Goal: Task Accomplishment & Management: Manage account settings

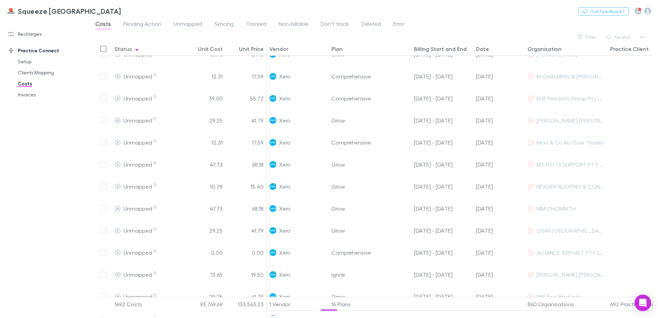
scroll to position [292, 0]
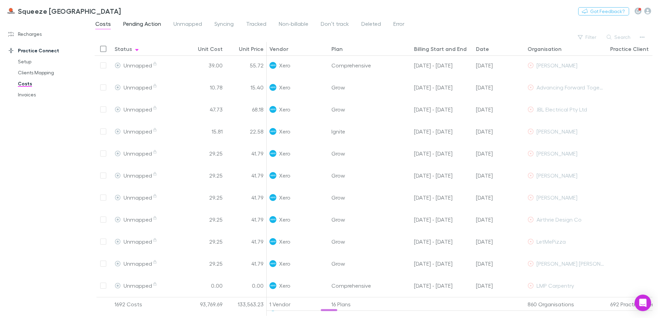
click at [147, 25] on span "Pending Action" at bounding box center [142, 24] width 38 height 9
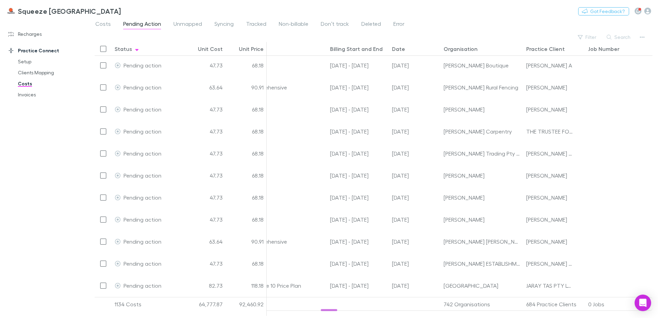
scroll to position [332, 0]
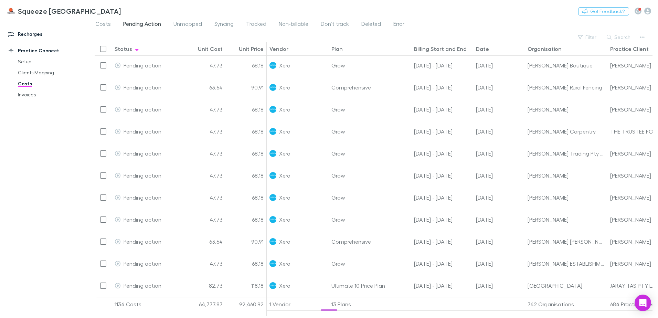
click at [31, 36] on link "Recharges" at bounding box center [47, 34] width 92 height 11
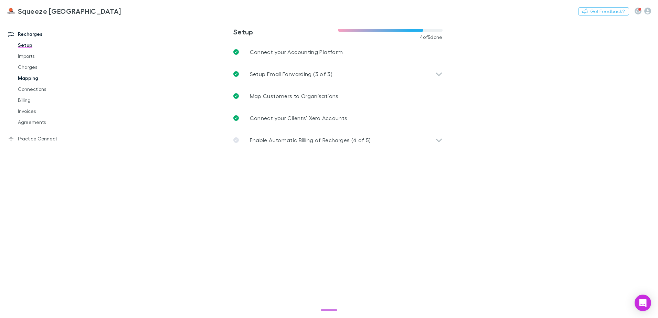
click at [33, 78] on link "Mapping" at bounding box center [52, 78] width 82 height 11
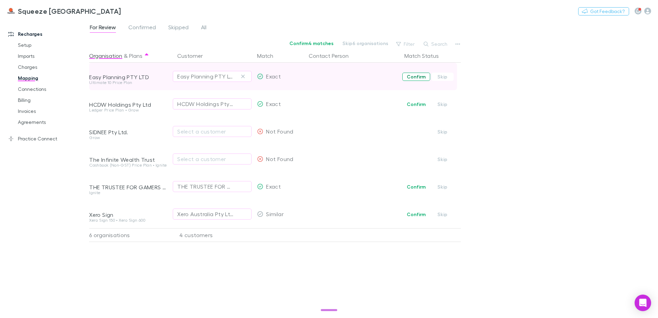
click at [421, 77] on button "Confirm" at bounding box center [416, 77] width 28 height 8
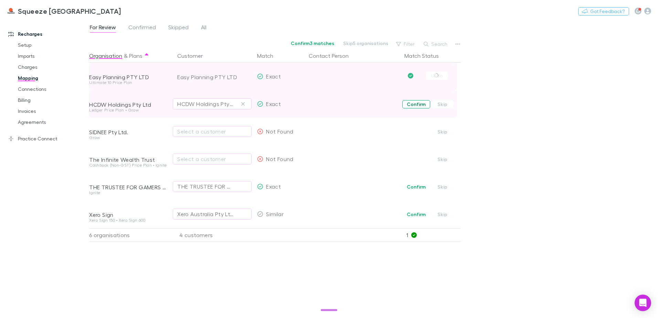
click at [416, 103] on button "Confirm" at bounding box center [416, 104] width 28 height 8
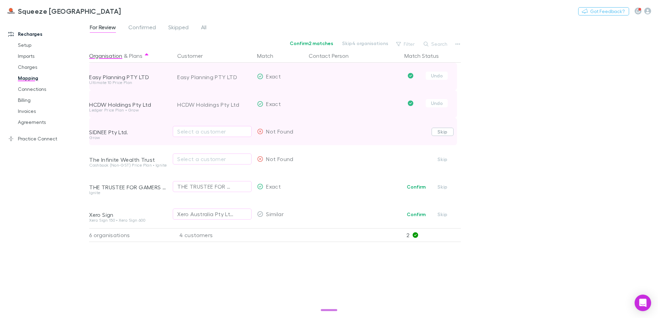
click at [438, 132] on button "Skip" at bounding box center [443, 132] width 22 height 8
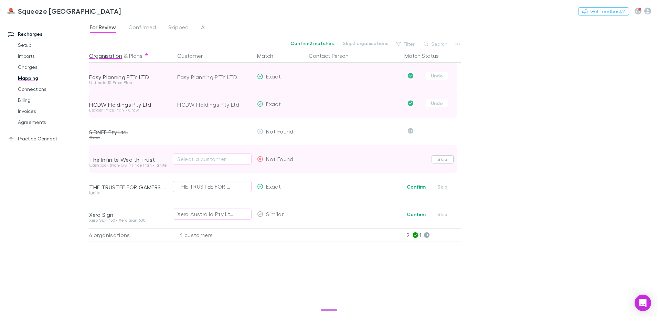
click at [438, 161] on button "Skip" at bounding box center [443, 159] width 22 height 8
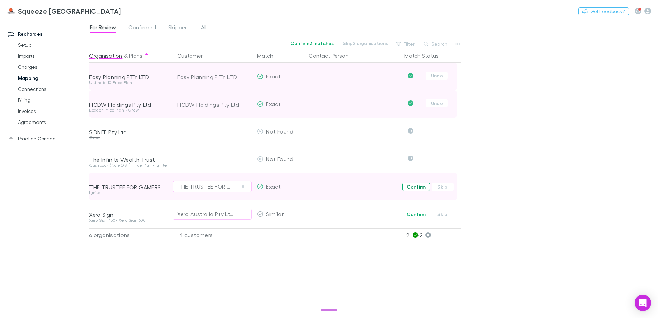
click at [417, 189] on button "Confirm" at bounding box center [416, 187] width 28 height 8
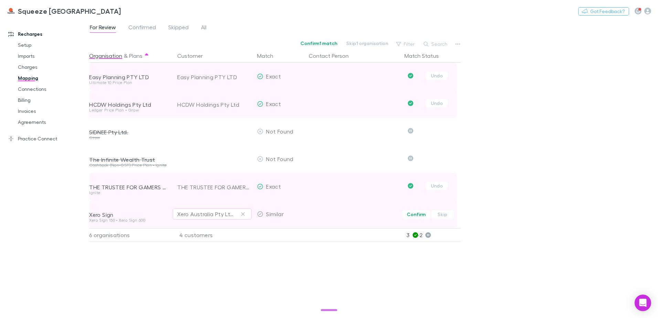
click at [210, 213] on div "Xero Australia Pty Ltd" at bounding box center [205, 214] width 56 height 8
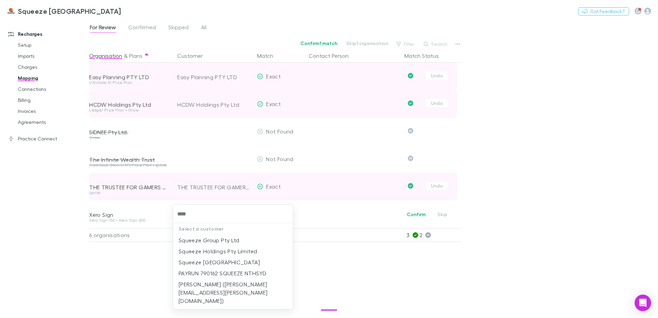
type input "*****"
click at [216, 260] on li "Squeeze [GEOGRAPHIC_DATA]" at bounding box center [233, 262] width 120 height 11
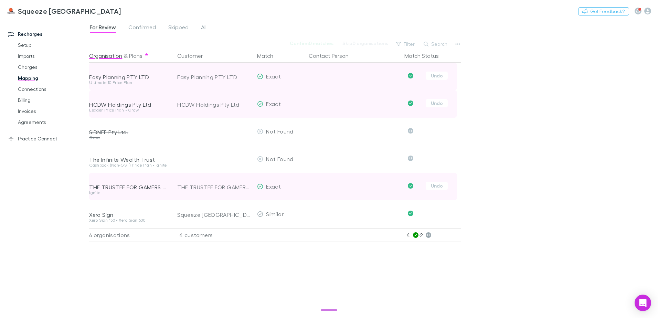
click at [526, 211] on div "For Review Confirmed Skipped All Confirm 0 matches Skip 0 organisations Filter …" at bounding box center [373, 168] width 569 height 299
click at [149, 28] on span "Confirmed" at bounding box center [142, 28] width 28 height 9
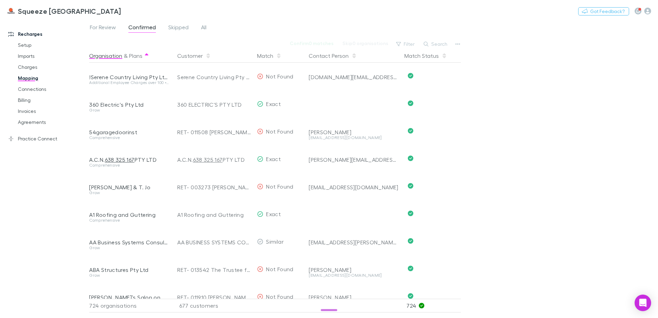
click at [387, 54] on div "Contact Person" at bounding box center [352, 56] width 93 height 14
click at [348, 57] on button "Contact Person" at bounding box center [333, 56] width 48 height 14
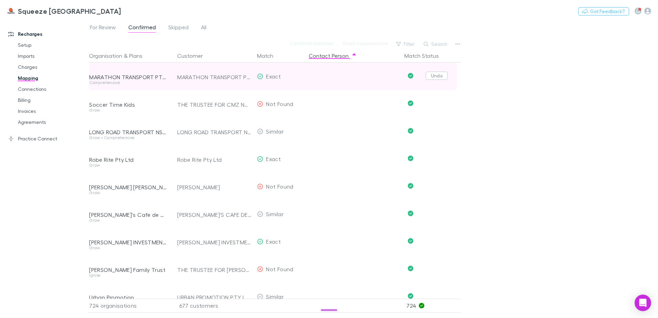
click at [438, 79] on button "Undo" at bounding box center [437, 76] width 22 height 8
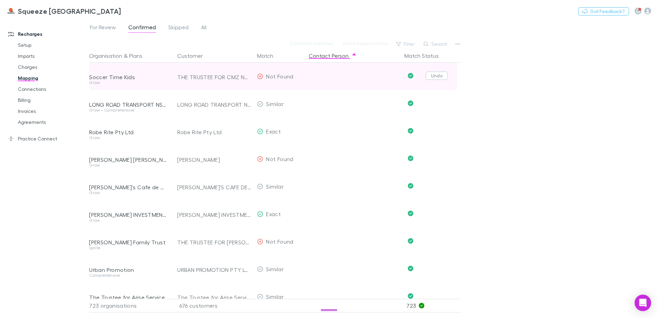
click at [436, 79] on button "Undo" at bounding box center [437, 76] width 22 height 8
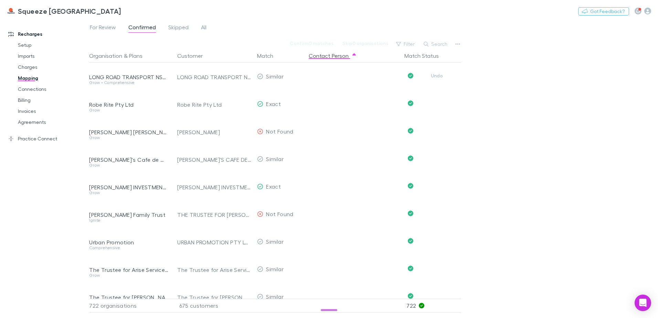
click at [436, 79] on button "Undo" at bounding box center [437, 76] width 22 height 8
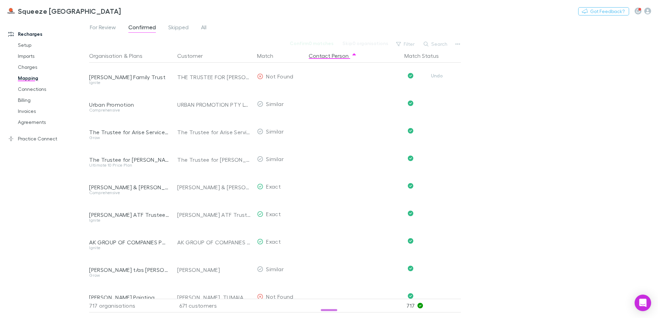
click at [436, 79] on button "Undo" at bounding box center [437, 76] width 22 height 8
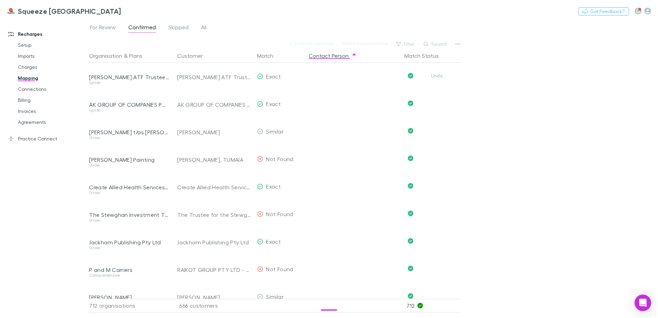
click at [436, 79] on button "Undo" at bounding box center [437, 76] width 22 height 8
click at [436, 99] on button "Undo" at bounding box center [437, 103] width 22 height 8
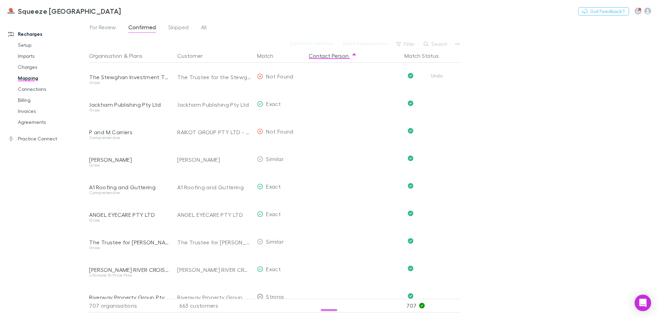
click at [436, 79] on button "Undo" at bounding box center [437, 76] width 22 height 8
click at [436, 99] on button "Undo" at bounding box center [437, 103] width 22 height 8
click at [436, 79] on button "Undo" at bounding box center [437, 76] width 22 height 8
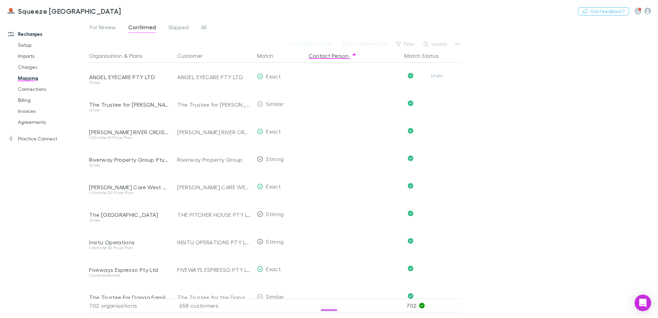
click at [436, 79] on button "Undo" at bounding box center [437, 76] width 22 height 8
click at [436, 99] on button "Undo" at bounding box center [437, 103] width 22 height 8
click at [436, 79] on button "Undo" at bounding box center [437, 76] width 22 height 8
click at [436, 99] on button "Undo" at bounding box center [437, 103] width 22 height 8
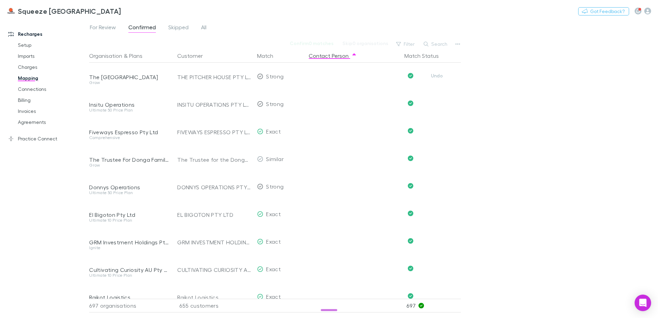
click at [436, 79] on button "Undo" at bounding box center [437, 76] width 22 height 8
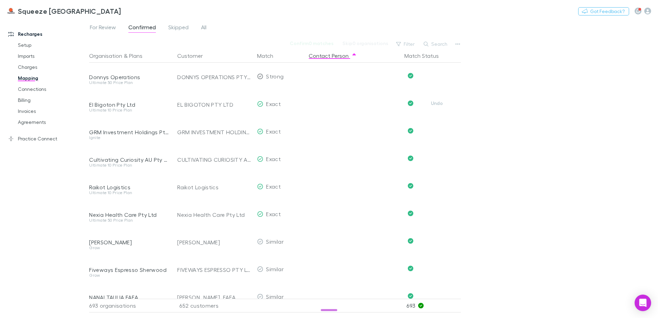
click at [436, 99] on button "Undo" at bounding box center [437, 103] width 22 height 8
click at [436, 79] on button "Undo" at bounding box center [437, 76] width 22 height 8
click at [436, 99] on button "Undo" at bounding box center [437, 103] width 22 height 8
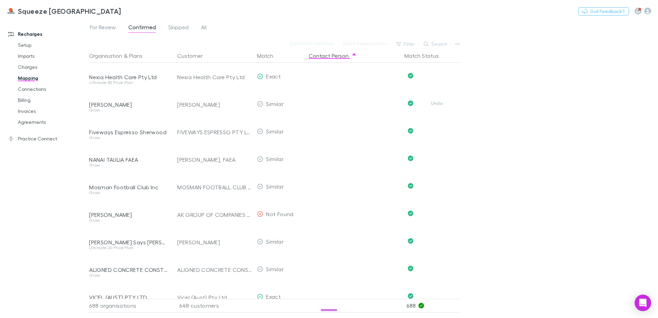
click at [436, 99] on button "Undo" at bounding box center [437, 103] width 22 height 8
click at [436, 79] on button "Undo" at bounding box center [437, 76] width 22 height 8
click at [436, 99] on button "Undo" at bounding box center [437, 103] width 22 height 8
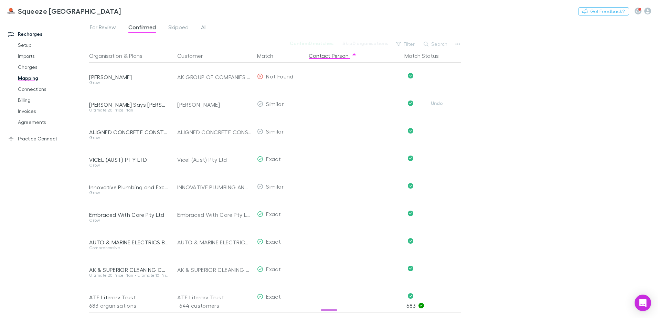
click at [436, 99] on button "Undo" at bounding box center [437, 103] width 22 height 8
click at [436, 79] on button "Undo" at bounding box center [437, 76] width 22 height 8
click at [436, 99] on button "Undo" at bounding box center [437, 103] width 22 height 8
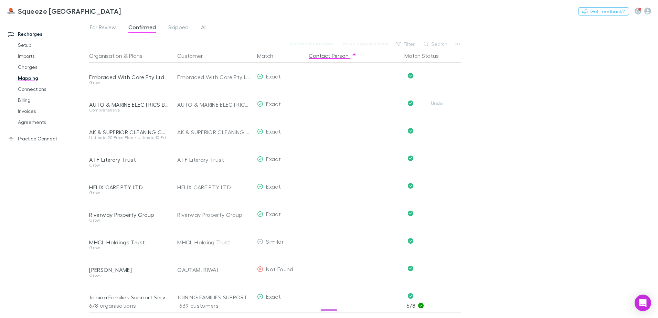
click at [436, 99] on button "Undo" at bounding box center [437, 103] width 22 height 8
click at [436, 127] on button "Undo" at bounding box center [437, 131] width 22 height 8
click at [436, 99] on button "Undo" at bounding box center [437, 103] width 22 height 8
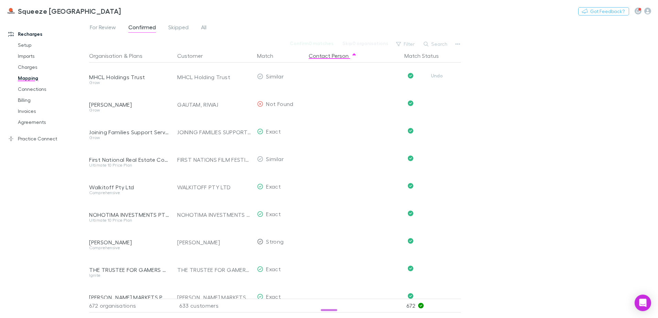
click at [436, 79] on button "Undo" at bounding box center [437, 76] width 22 height 8
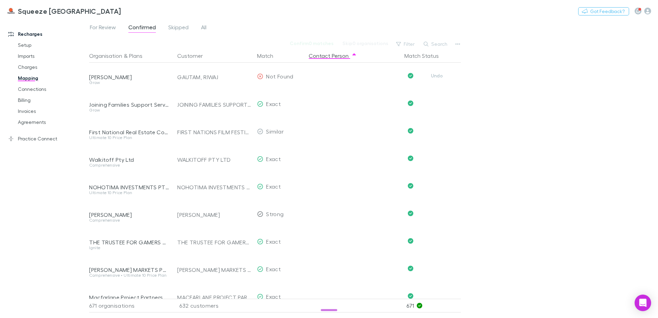
click at [436, 79] on button "Undo" at bounding box center [437, 76] width 22 height 8
click at [436, 99] on button "Undo" at bounding box center [437, 103] width 22 height 8
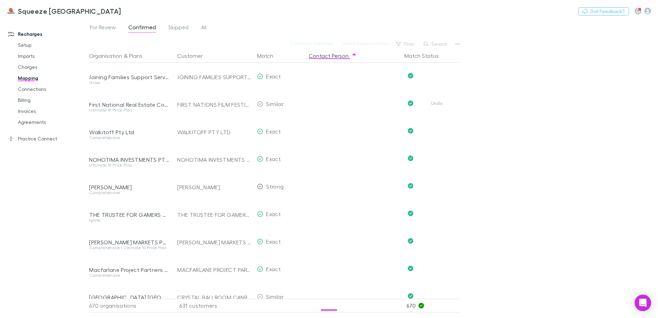
click at [436, 99] on button "Undo" at bounding box center [437, 103] width 22 height 8
click at [436, 79] on button "Undo" at bounding box center [437, 76] width 22 height 8
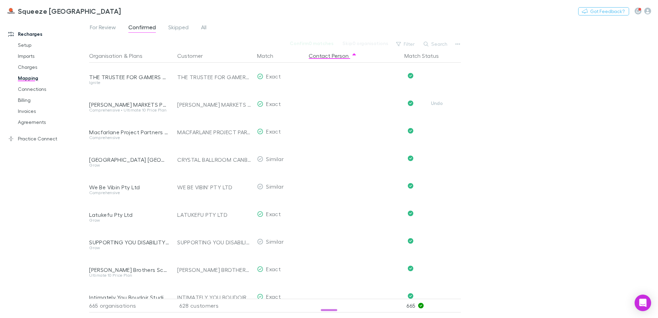
click at [436, 99] on button "Undo" at bounding box center [437, 103] width 22 height 8
click at [436, 79] on button "Undo" at bounding box center [437, 76] width 22 height 8
click at [436, 99] on button "Undo" at bounding box center [437, 103] width 22 height 8
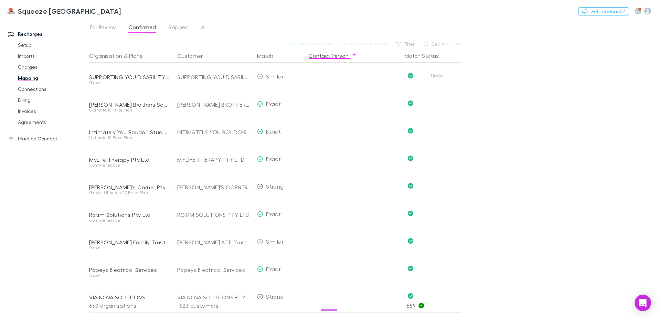
click at [436, 79] on button "Undo" at bounding box center [437, 76] width 22 height 8
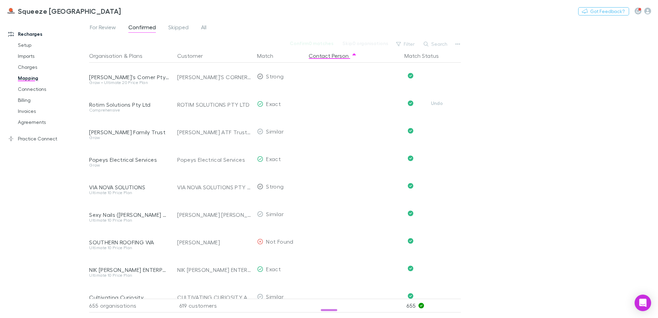
click at [436, 99] on button "Undo" at bounding box center [437, 103] width 22 height 8
click at [436, 79] on button "Undo" at bounding box center [437, 76] width 22 height 8
click at [436, 99] on button "Undo" at bounding box center [437, 103] width 22 height 8
click at [436, 127] on button "Undo" at bounding box center [437, 131] width 22 height 8
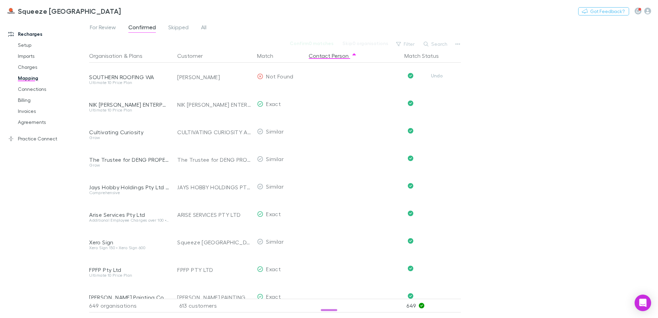
click at [436, 79] on button "Undo" at bounding box center [437, 76] width 22 height 8
click at [436, 99] on button "Undo" at bounding box center [437, 103] width 22 height 8
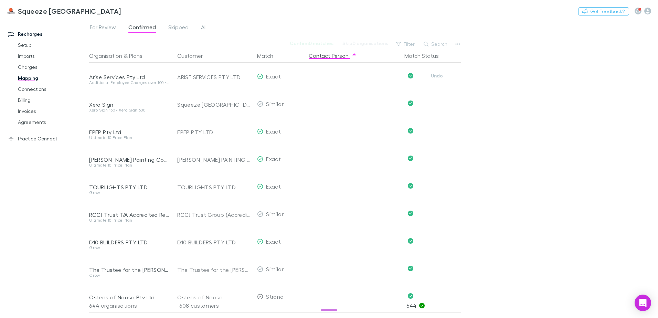
click at [436, 79] on button "Undo" at bounding box center [437, 76] width 22 height 8
click at [436, 99] on button "Undo" at bounding box center [437, 103] width 22 height 8
click at [436, 79] on button "Undo" at bounding box center [437, 76] width 22 height 8
click at [436, 99] on button "Undo" at bounding box center [437, 103] width 22 height 8
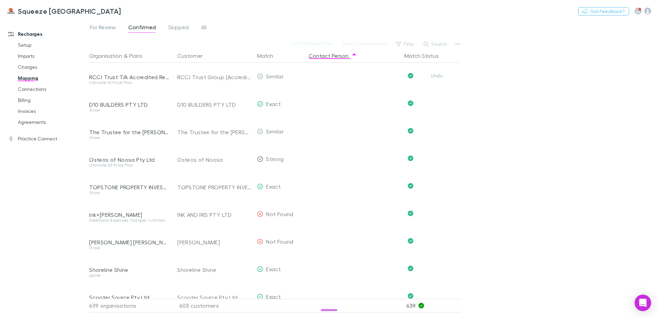
click at [436, 79] on button "Undo" at bounding box center [437, 76] width 22 height 8
click at [436, 99] on button "Undo" at bounding box center [437, 103] width 22 height 8
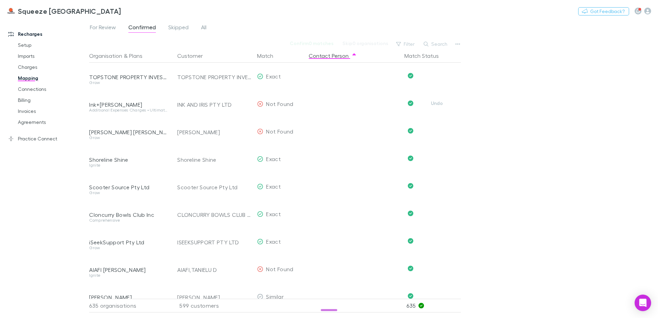
click at [436, 99] on button "Undo" at bounding box center [437, 103] width 22 height 8
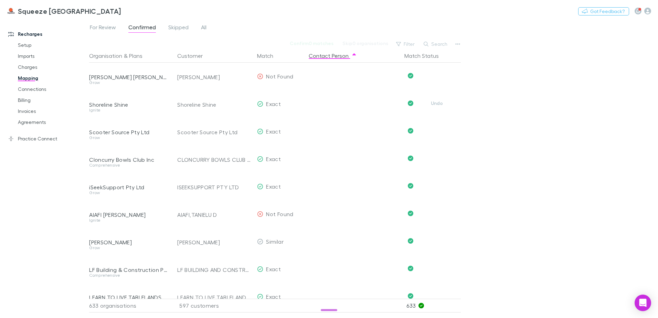
click at [436, 99] on button "Undo" at bounding box center [437, 103] width 22 height 8
click at [436, 79] on button "Undo" at bounding box center [437, 76] width 22 height 8
click at [436, 99] on button "Undo" at bounding box center [437, 103] width 22 height 8
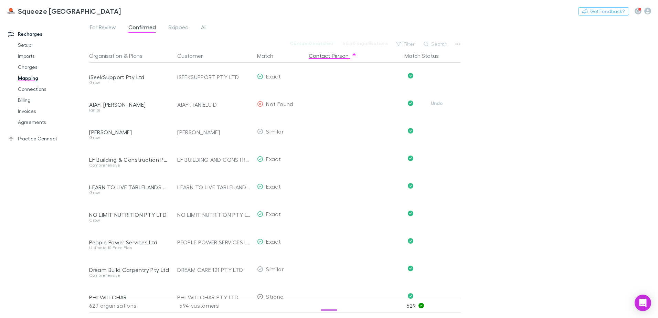
click at [436, 99] on button "Undo" at bounding box center [437, 103] width 22 height 8
click at [436, 79] on button "Undo" at bounding box center [437, 76] width 22 height 8
click at [436, 99] on button "Undo" at bounding box center [437, 103] width 22 height 8
click at [436, 79] on button "Undo" at bounding box center [437, 76] width 22 height 8
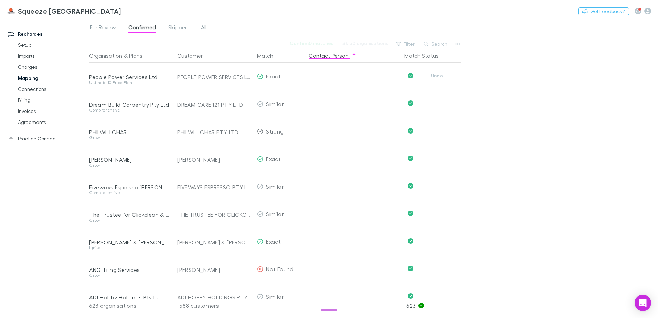
click at [436, 79] on button "Undo" at bounding box center [437, 76] width 22 height 8
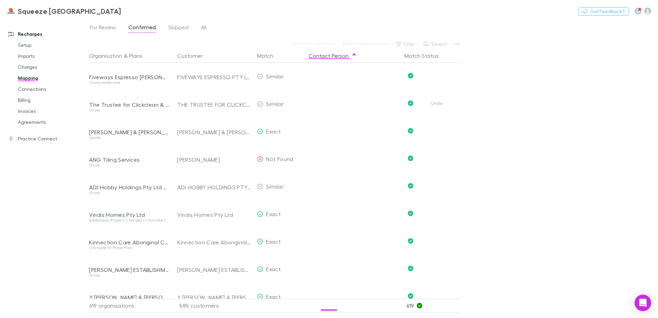
click at [436, 99] on button "Undo" at bounding box center [437, 103] width 22 height 8
click at [436, 79] on button "Undo" at bounding box center [437, 76] width 22 height 8
click at [436, 99] on button "Undo" at bounding box center [437, 103] width 22 height 8
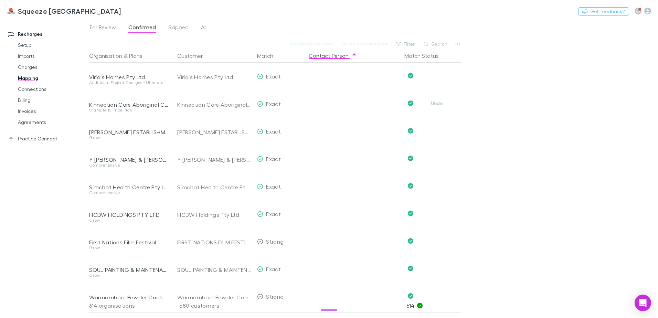
click at [436, 99] on button "Undo" at bounding box center [437, 103] width 22 height 8
click at [436, 79] on button "Undo" at bounding box center [437, 76] width 22 height 8
click at [436, 99] on button "Undo" at bounding box center [437, 103] width 22 height 8
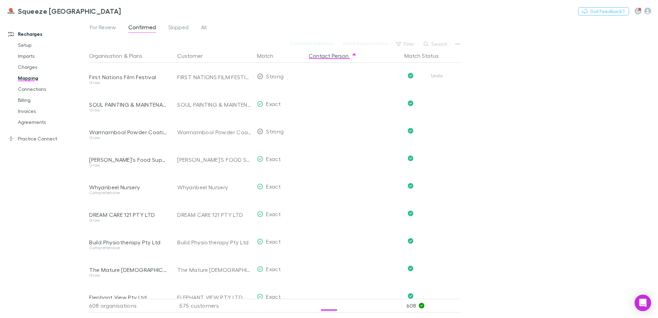
click at [436, 79] on button "Undo" at bounding box center [437, 76] width 22 height 8
click at [436, 99] on button "Undo" at bounding box center [437, 103] width 22 height 8
click at [436, 79] on button "Undo" at bounding box center [437, 76] width 22 height 8
click at [436, 99] on button "Undo" at bounding box center [437, 103] width 22 height 8
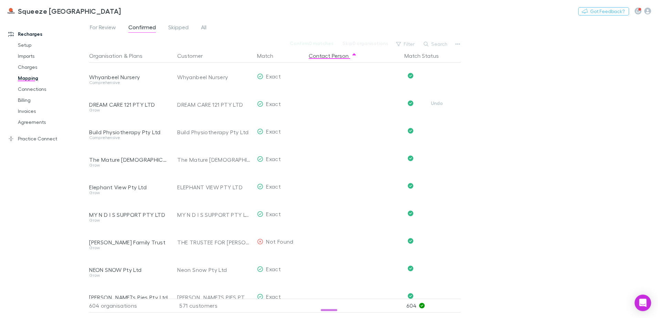
click at [436, 99] on button "Undo" at bounding box center [437, 103] width 22 height 8
click at [436, 79] on button "Undo" at bounding box center [437, 76] width 22 height 8
click at [436, 99] on button "Undo" at bounding box center [437, 103] width 22 height 8
click at [436, 127] on button "Undo" at bounding box center [437, 131] width 22 height 8
click at [436, 99] on button "Undo" at bounding box center [437, 103] width 22 height 8
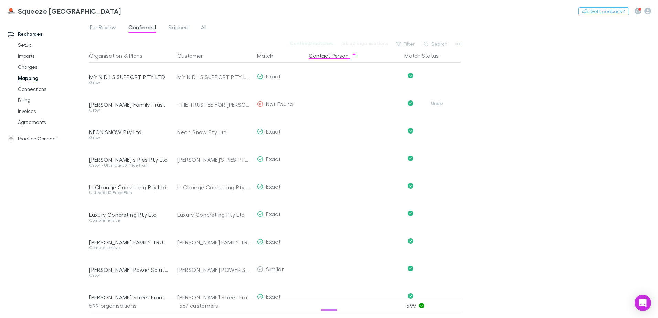
click at [436, 99] on button "Undo" at bounding box center [437, 103] width 22 height 8
click at [436, 79] on button "Undo" at bounding box center [437, 76] width 22 height 8
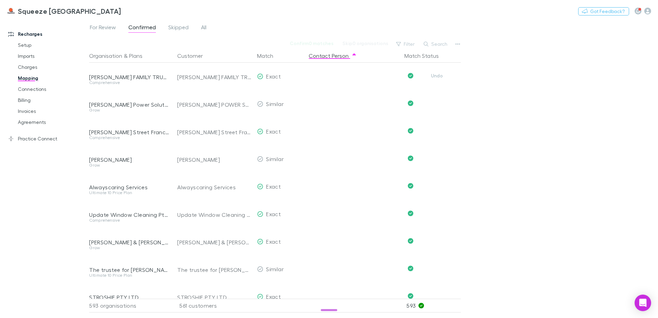
click at [436, 79] on button "Undo" at bounding box center [437, 76] width 22 height 8
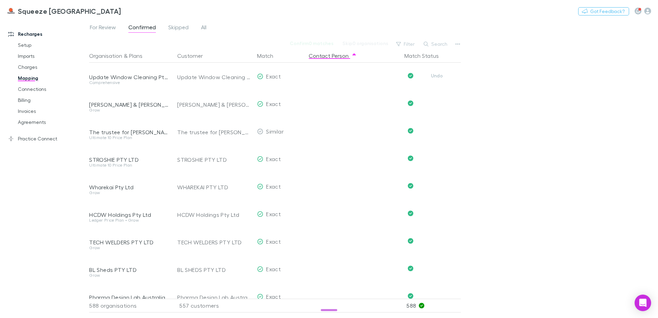
click at [436, 79] on button "Undo" at bounding box center [437, 76] width 22 height 8
click at [436, 99] on button "Undo" at bounding box center [437, 103] width 22 height 8
click at [436, 79] on button "Undo" at bounding box center [437, 76] width 22 height 8
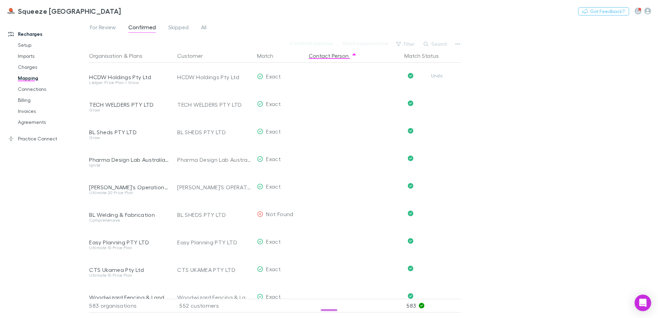
click at [436, 79] on button "Undo" at bounding box center [437, 76] width 22 height 8
click at [436, 99] on button "Undo" at bounding box center [437, 103] width 22 height 8
click at [436, 79] on button "Undo" at bounding box center [437, 76] width 22 height 8
click at [436, 99] on button "Undo" at bounding box center [437, 103] width 22 height 8
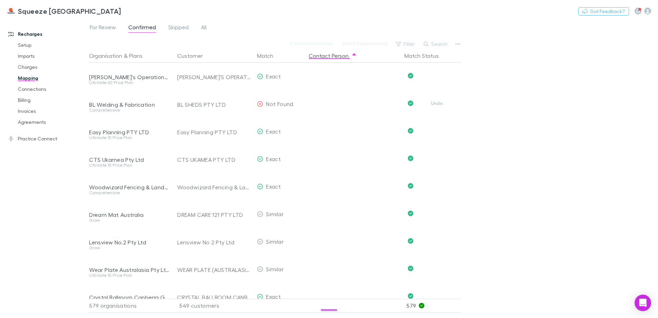
click at [436, 99] on button "Undo" at bounding box center [437, 103] width 22 height 8
click at [436, 79] on button "Undo" at bounding box center [437, 76] width 22 height 8
click at [436, 99] on button "Undo" at bounding box center [437, 103] width 22 height 8
click at [436, 79] on button "Undo" at bounding box center [437, 76] width 22 height 8
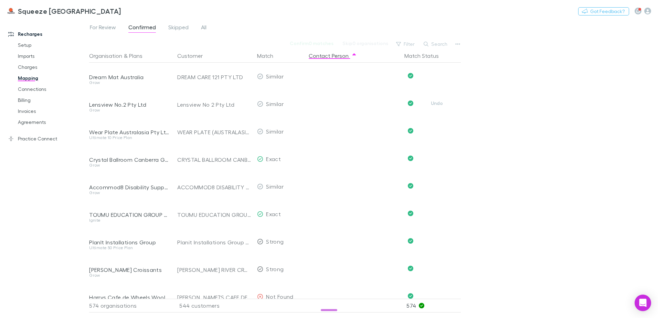
click at [436, 99] on button "Undo" at bounding box center [437, 103] width 22 height 8
click at [436, 79] on button "Undo" at bounding box center [437, 76] width 22 height 8
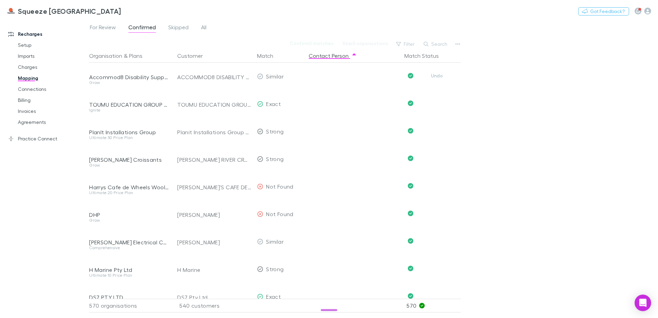
click at [436, 79] on button "Undo" at bounding box center [437, 76] width 22 height 8
click at [436, 99] on button "Undo" at bounding box center [437, 103] width 22 height 8
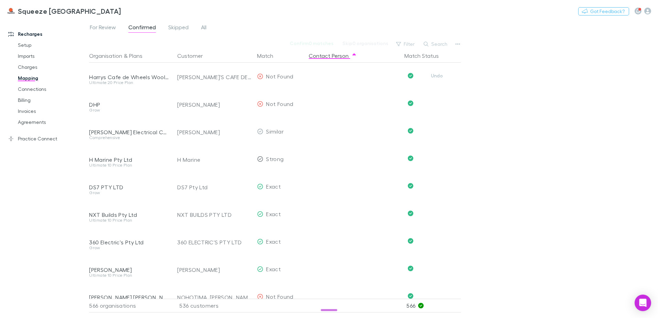
click at [436, 79] on button "Undo" at bounding box center [437, 76] width 22 height 8
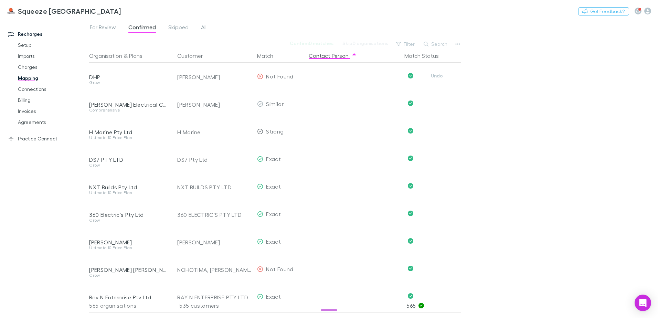
click at [436, 79] on button "Undo" at bounding box center [437, 76] width 22 height 8
click at [436, 99] on button "Undo" at bounding box center [437, 103] width 22 height 8
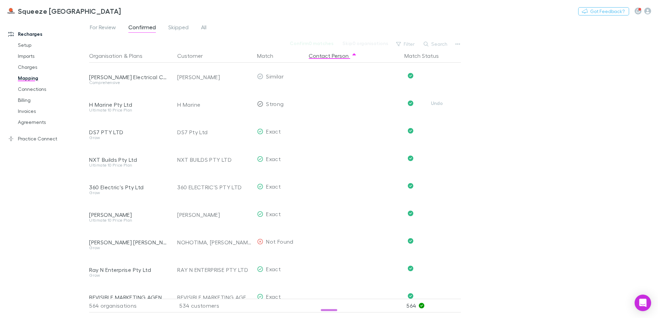
click at [436, 99] on button "Undo" at bounding box center [437, 103] width 22 height 8
click at [436, 79] on button "Undo" at bounding box center [437, 76] width 22 height 8
click at [436, 99] on button "Undo" at bounding box center [437, 103] width 22 height 8
click at [436, 127] on button "Undo" at bounding box center [437, 131] width 22 height 8
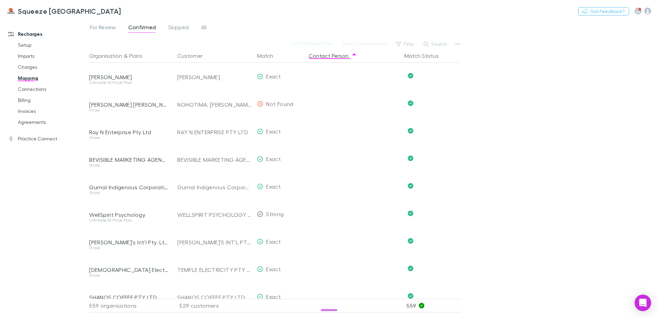
click at [436, 99] on button "Undo" at bounding box center [437, 103] width 22 height 8
click at [436, 79] on button "Undo" at bounding box center [437, 76] width 22 height 8
click at [436, 99] on button "Undo" at bounding box center [437, 103] width 22 height 8
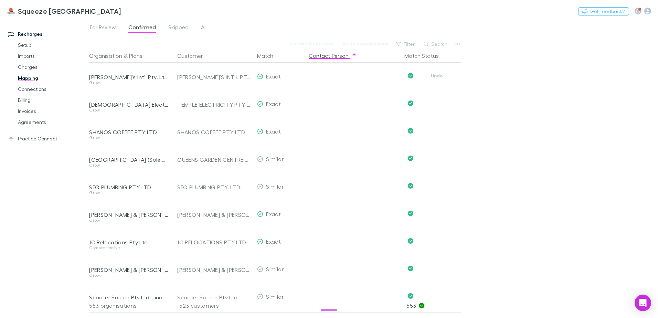
click at [436, 79] on button "Undo" at bounding box center [437, 76] width 22 height 8
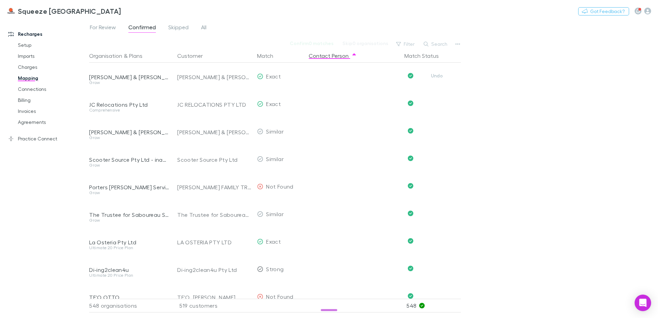
click at [436, 79] on button "Undo" at bounding box center [437, 76] width 22 height 8
click at [436, 99] on button "Undo" at bounding box center [437, 103] width 22 height 8
click at [436, 79] on button "Undo" at bounding box center [437, 76] width 22 height 8
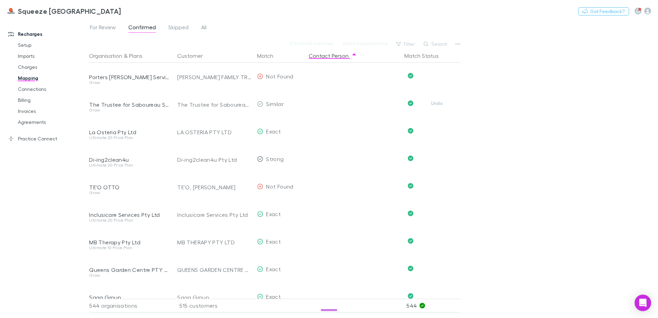
click at [436, 99] on button "Undo" at bounding box center [437, 103] width 22 height 8
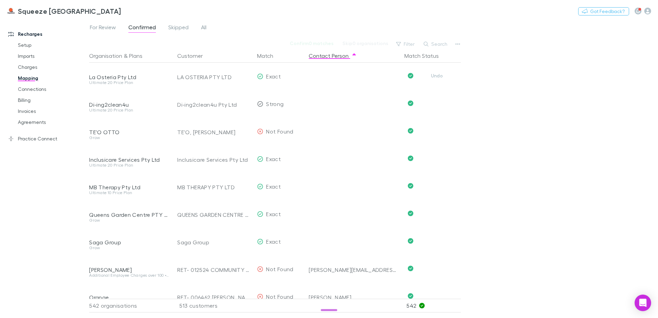
click at [436, 79] on button "Undo" at bounding box center [437, 76] width 22 height 8
click at [436, 99] on button "Undo" at bounding box center [437, 103] width 22 height 8
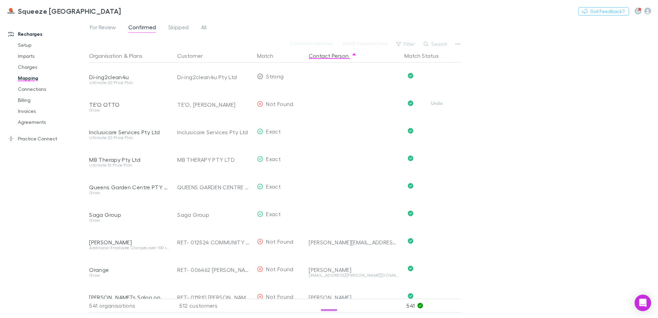
click at [436, 99] on button "Undo" at bounding box center [437, 103] width 22 height 8
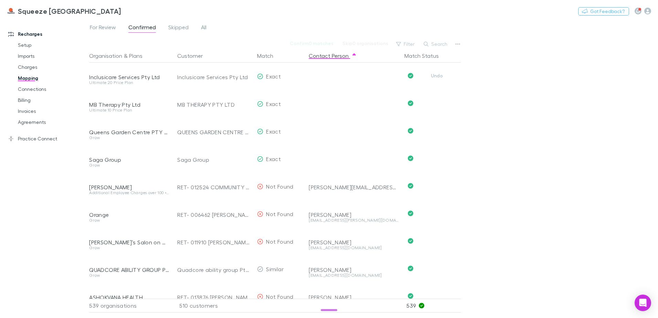
click at [436, 79] on button "Undo" at bounding box center [437, 76] width 22 height 8
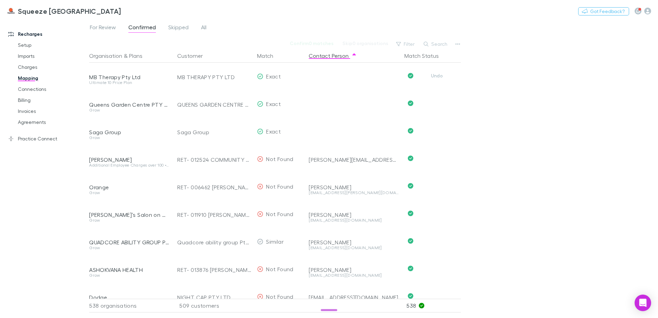
click at [436, 79] on button "Undo" at bounding box center [437, 76] width 22 height 8
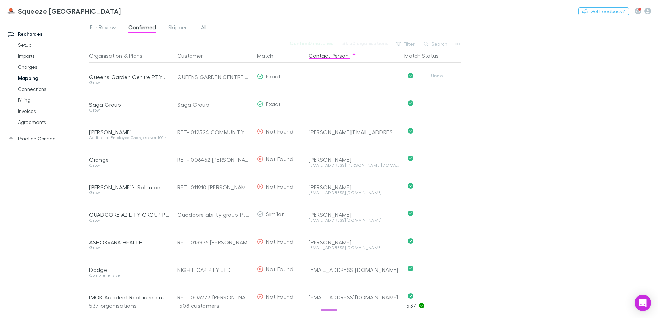
click at [436, 79] on button "Undo" at bounding box center [437, 76] width 22 height 8
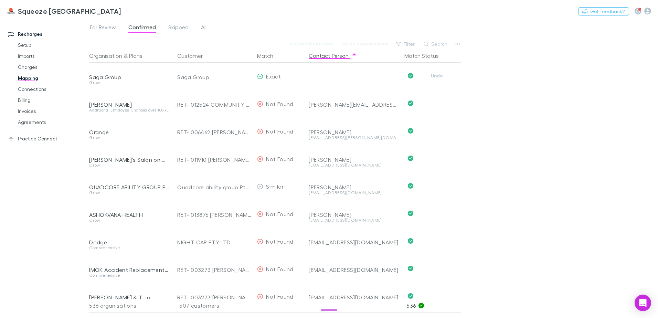
click at [436, 79] on button "Undo" at bounding box center [437, 76] width 22 height 8
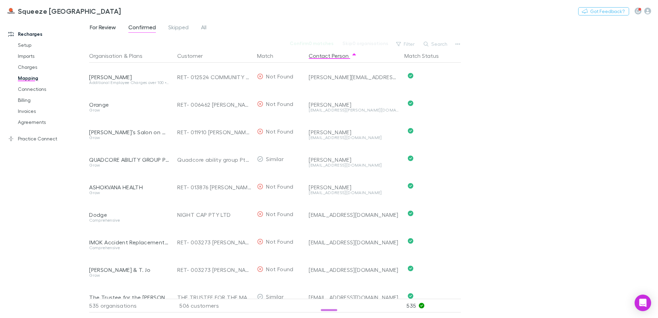
click at [106, 27] on span "For Review" at bounding box center [103, 28] width 26 height 9
